Goal: Task Accomplishment & Management: Manage account settings

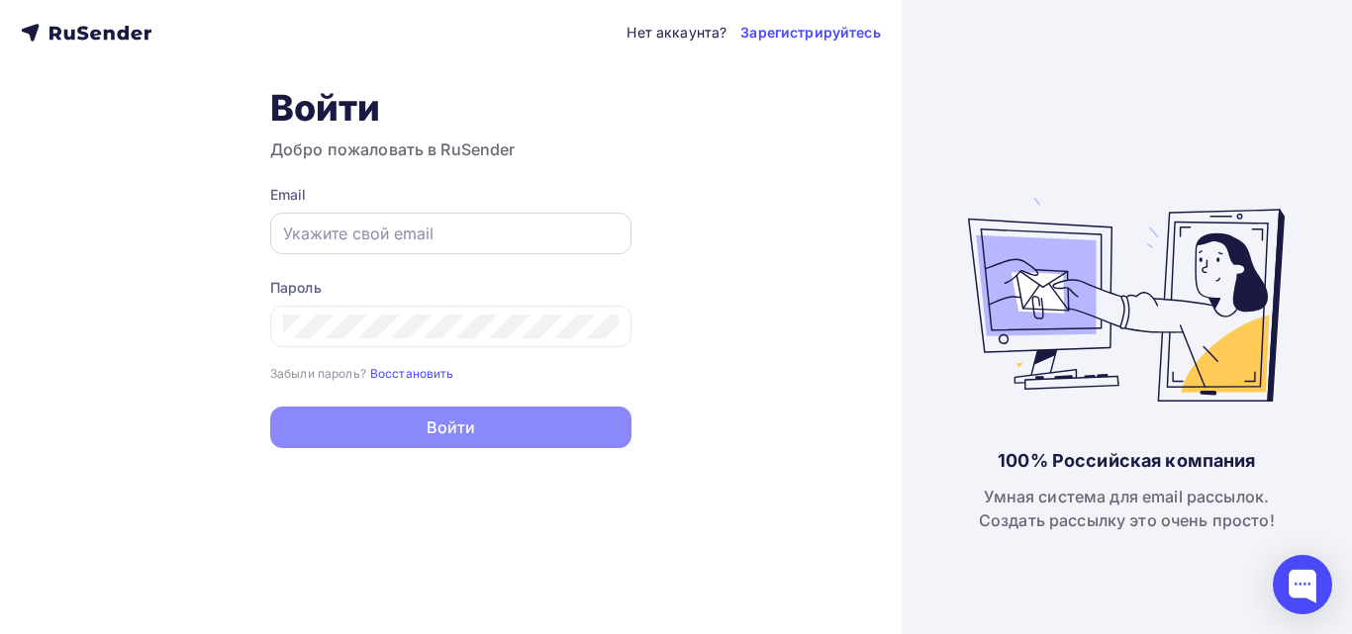
click at [394, 229] on input "text" at bounding box center [450, 234] width 335 height 24
type input "[EMAIL_ADDRESS][DOMAIN_NAME]"
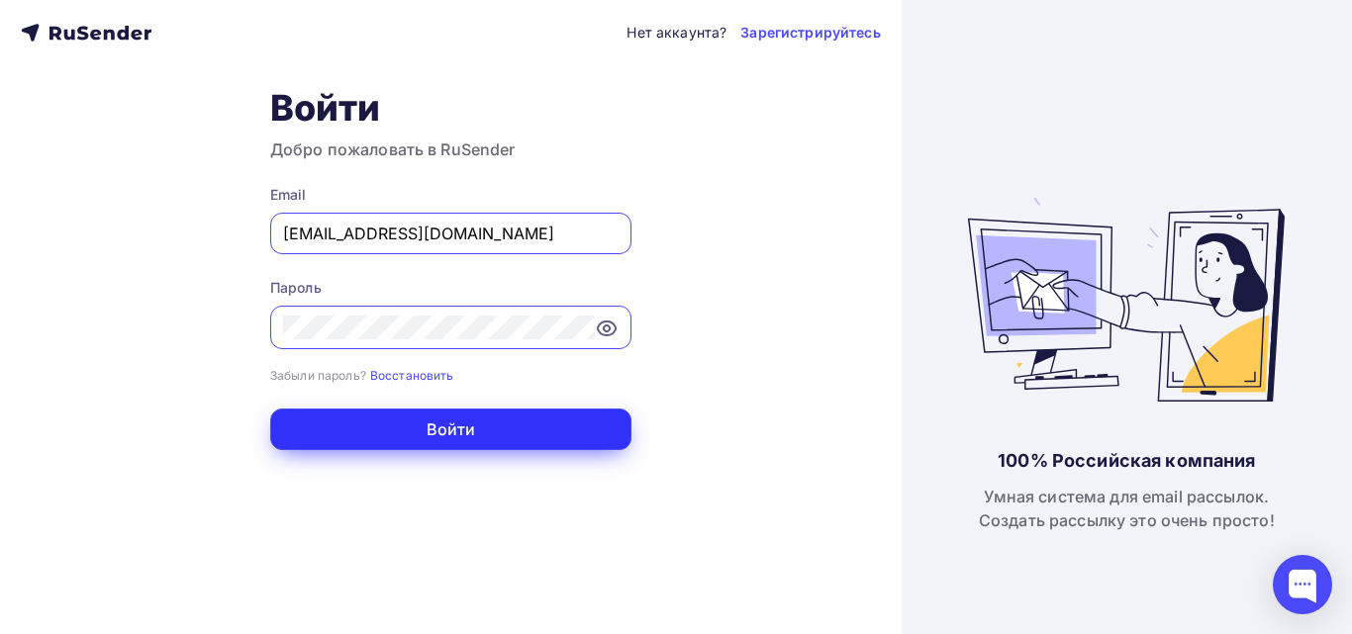
click at [432, 422] on button "Войти" at bounding box center [450, 430] width 361 height 42
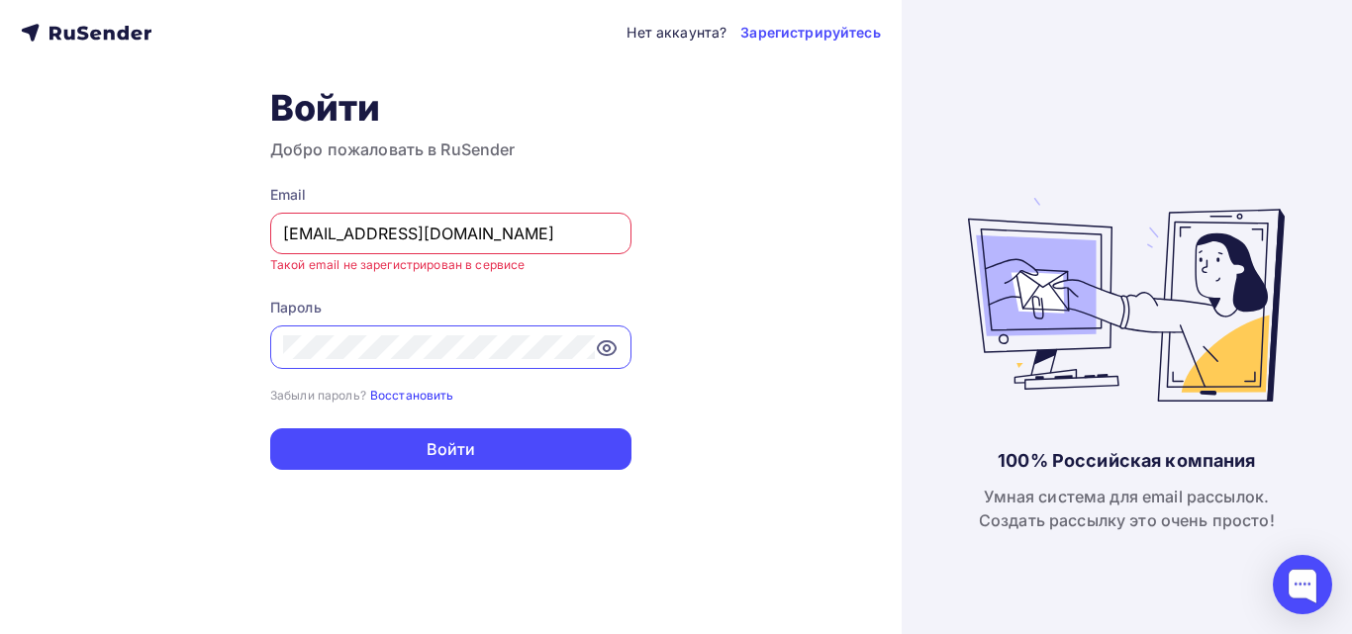
click at [401, 395] on small "Восстановить" at bounding box center [412, 395] width 84 height 15
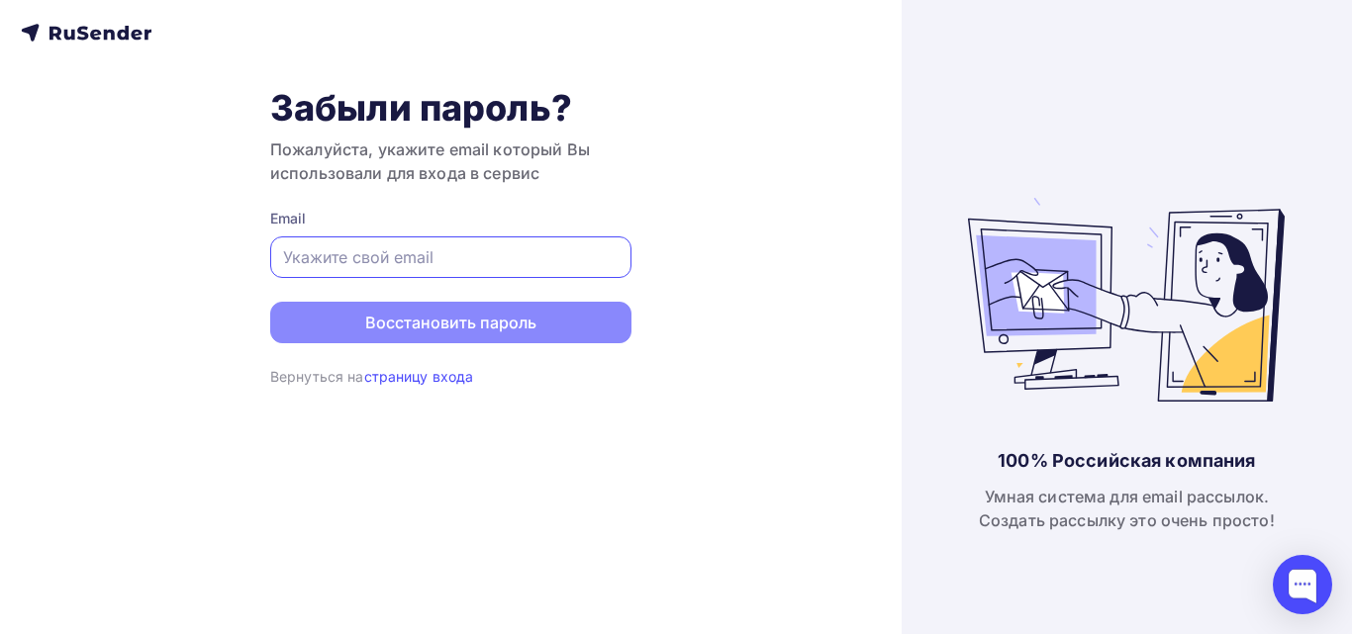
click at [479, 258] on input "text" at bounding box center [450, 257] width 335 height 24
click at [457, 260] on input "text" at bounding box center [450, 257] width 335 height 24
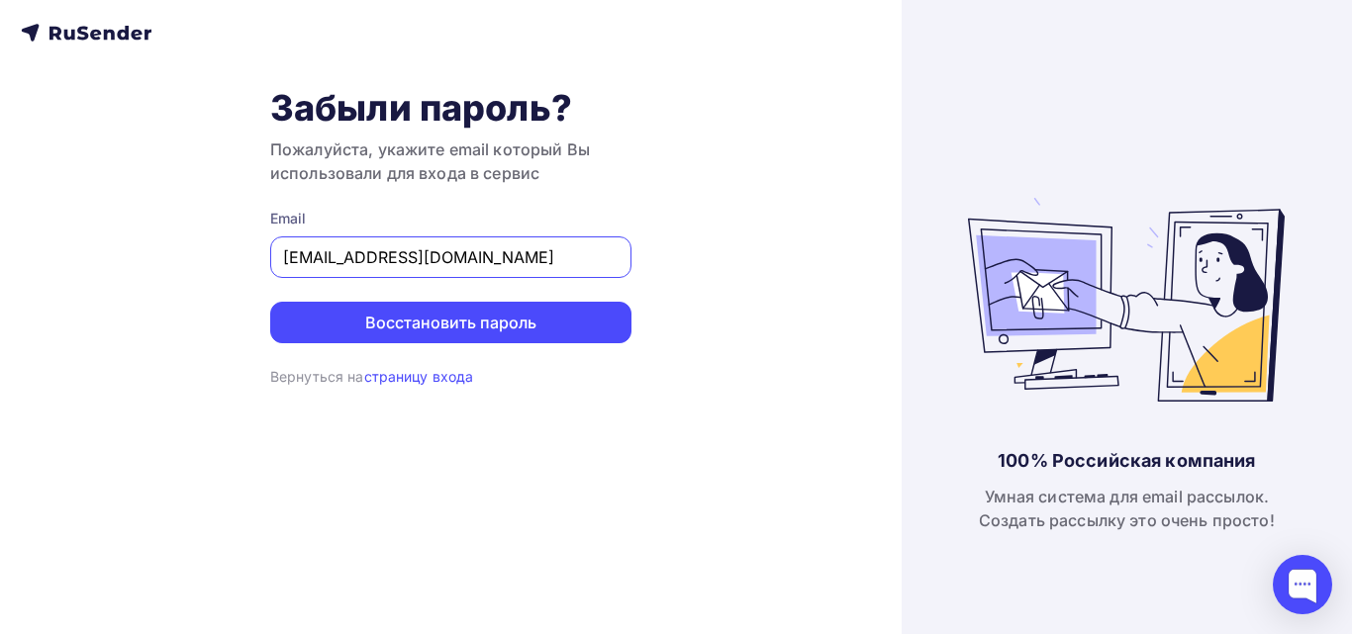
type input "[EMAIL_ADDRESS][DOMAIN_NAME]"
click at [270, 302] on button "Восстановить пароль" at bounding box center [450, 323] width 361 height 42
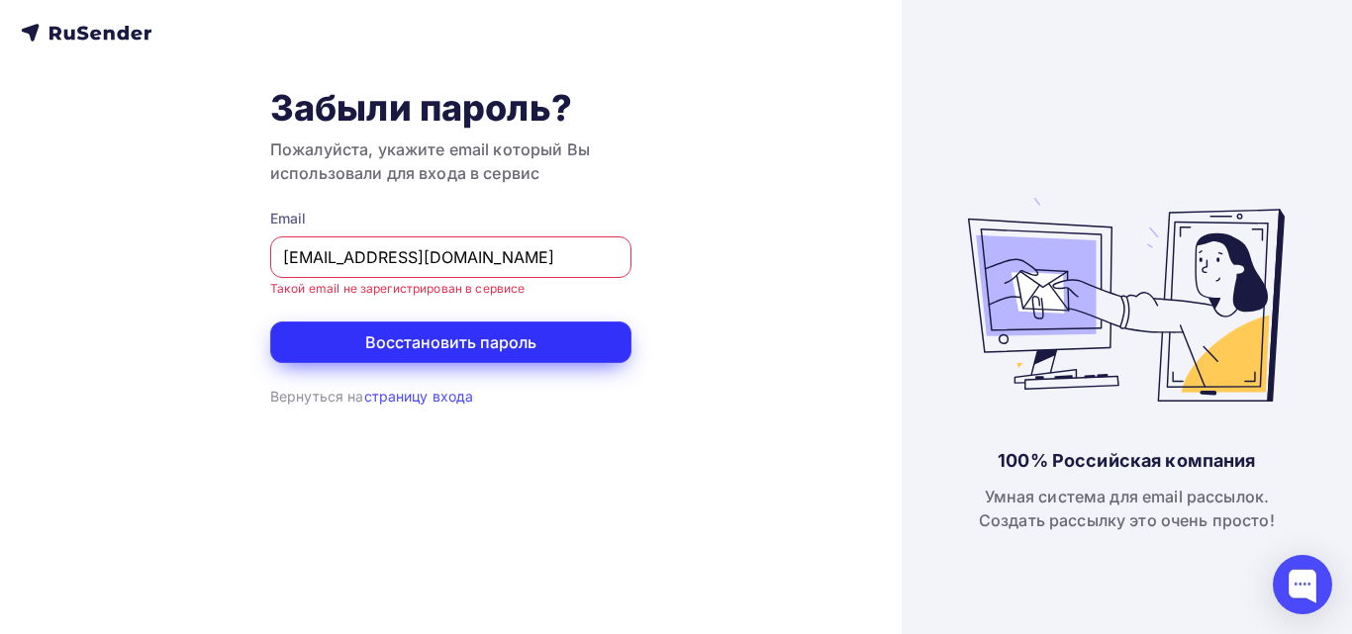
click at [480, 343] on button "Восстановить пароль" at bounding box center [450, 343] width 361 height 42
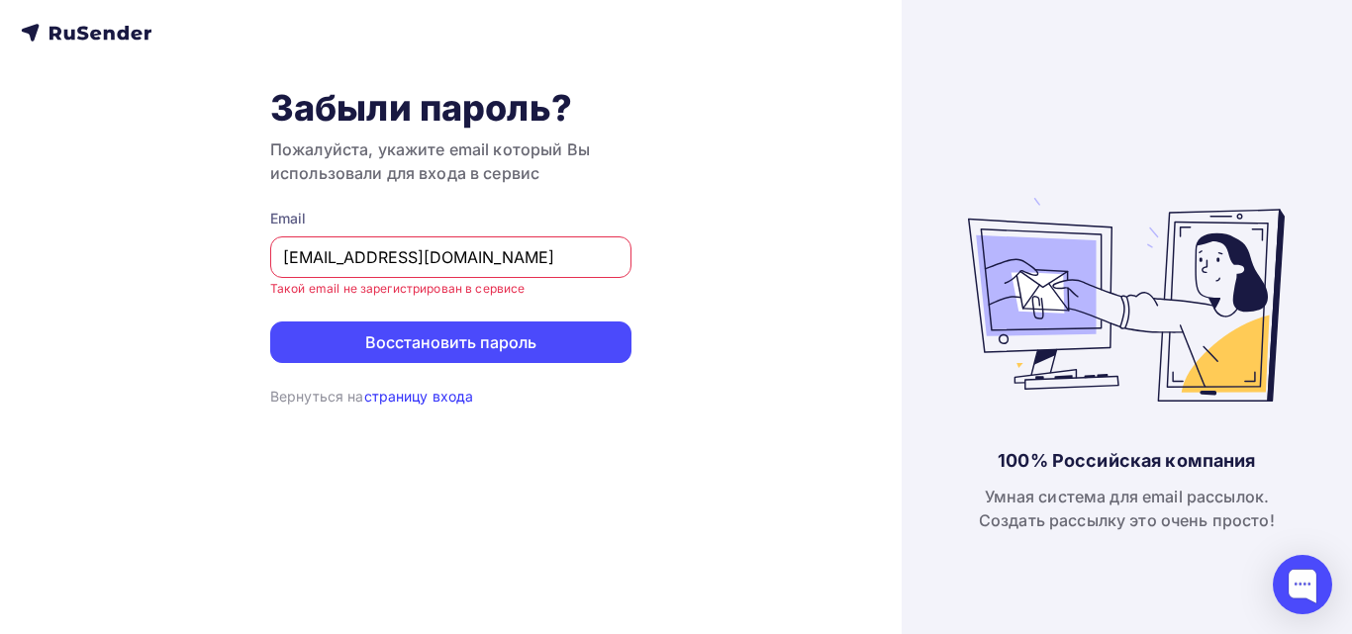
click at [441, 395] on link "страницу входа" at bounding box center [419, 396] width 110 height 17
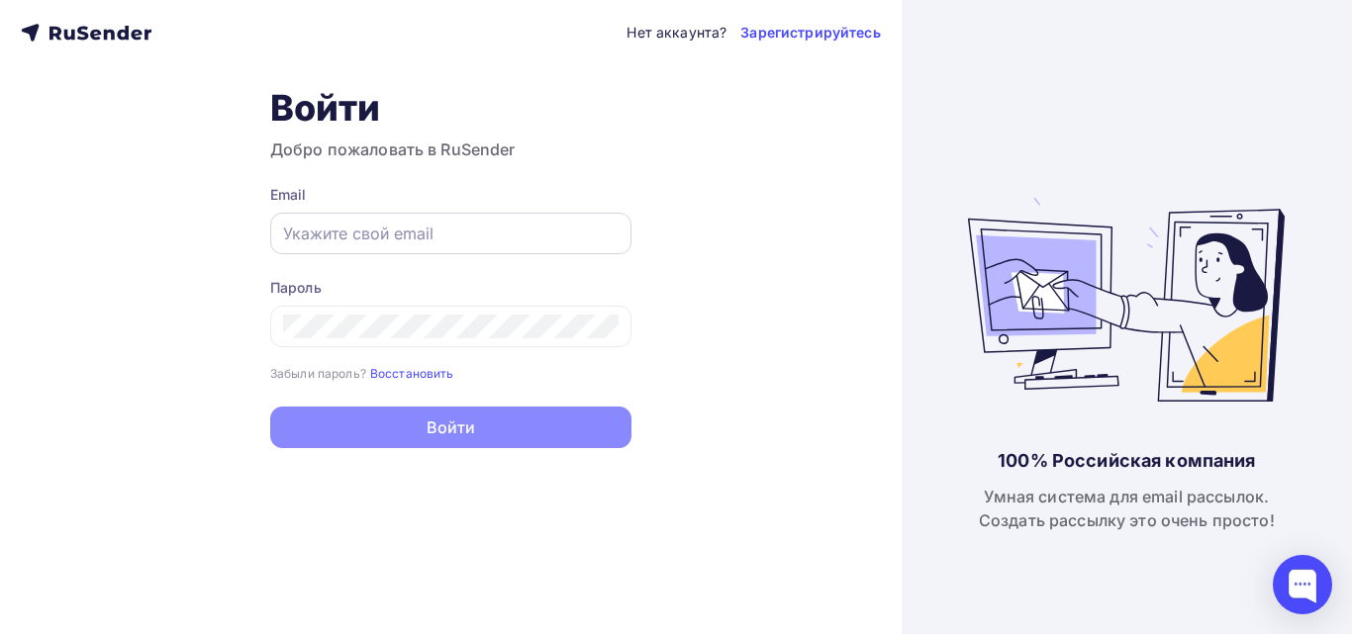
type input "sunny_tanya@bk.ru"
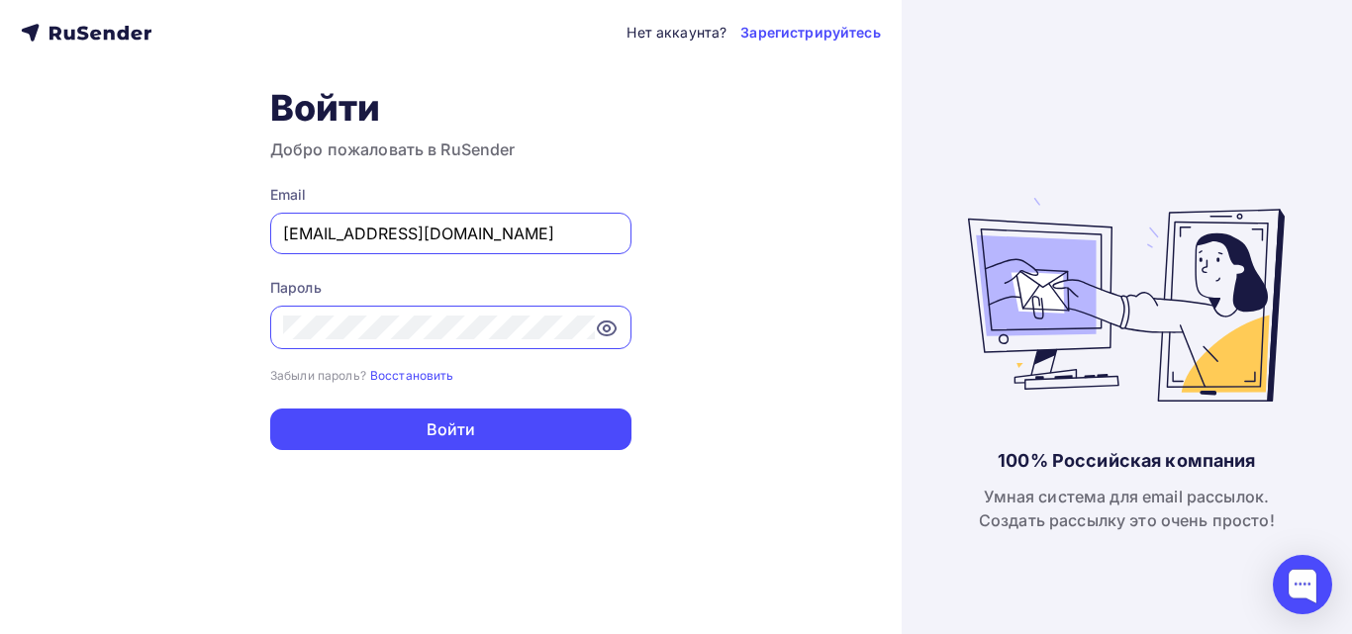
click at [451, 235] on input "sunny_tanya@bk.ru" at bounding box center [450, 234] width 335 height 24
click at [817, 271] on div "Нет аккаунта? Зарегистрируйтесь Войти Добро пожаловать в RuSender Email sunny_t…" at bounding box center [451, 317] width 902 height 634
